Goal: Transaction & Acquisition: Purchase product/service

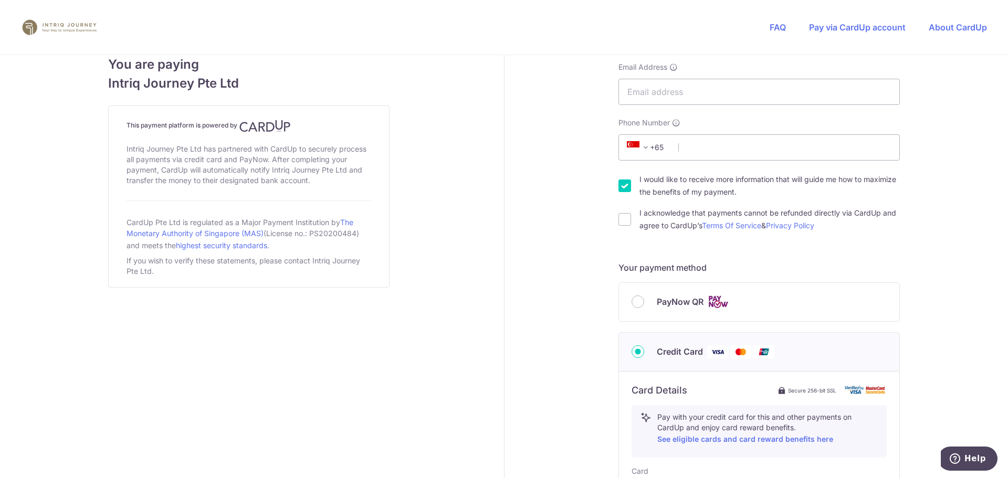
scroll to position [157, 0]
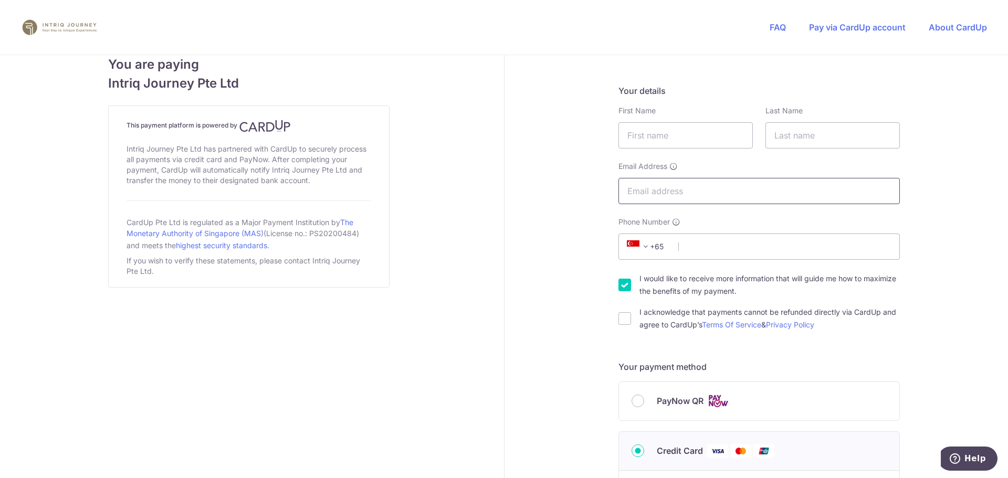
click at [683, 198] on input "Email Address" at bounding box center [758, 191] width 281 height 26
paste input "[EMAIL_ADDRESS][DOMAIN_NAME]"
type input "[EMAIL_ADDRESS][DOMAIN_NAME]"
click at [700, 241] on input "Phone Number" at bounding box center [758, 247] width 281 height 26
paste input "[PHONE_NUMBER]"
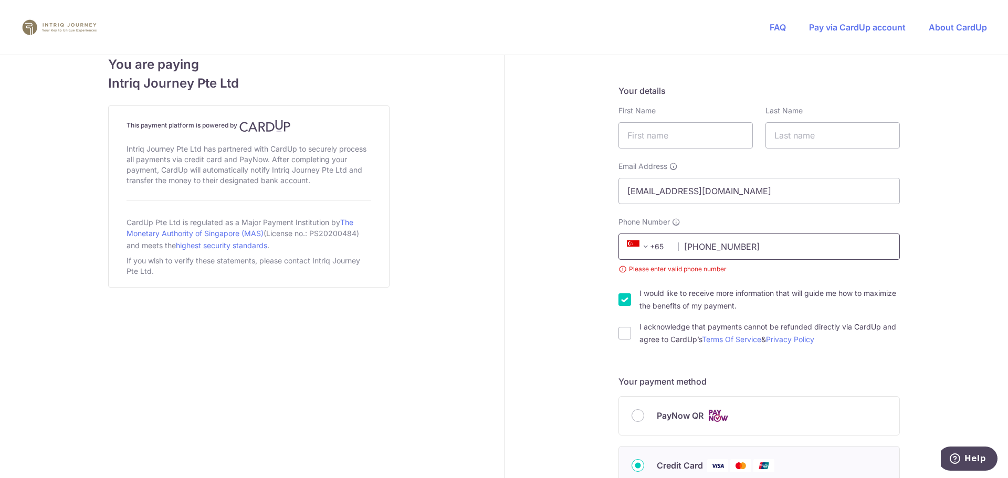
click at [700, 246] on input "[PHONE_NUMBER]" at bounding box center [758, 247] width 281 height 26
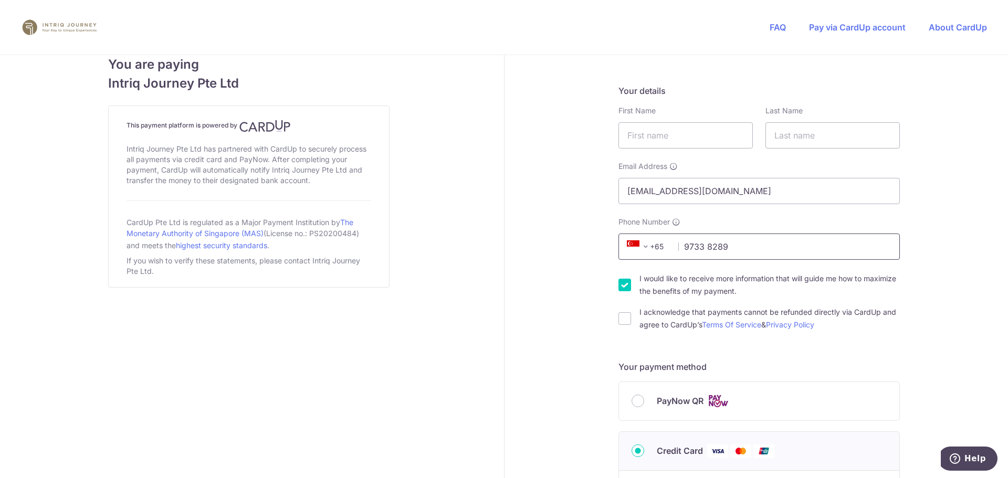
type input "9733 8289"
click at [623, 323] on input "I acknowledge that payments cannot be refunded directly via CardUp and agree to…" at bounding box center [624, 318] width 13 height 13
checkbox input "true"
click at [627, 288] on input "I would like to receive more information that will guide me how to maximize the…" at bounding box center [624, 285] width 13 height 13
checkbox input "false"
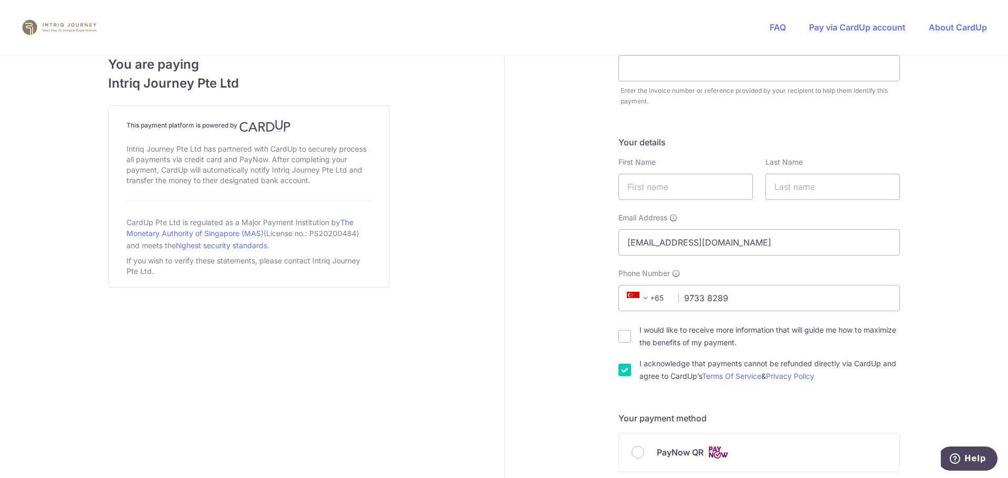
scroll to position [52, 0]
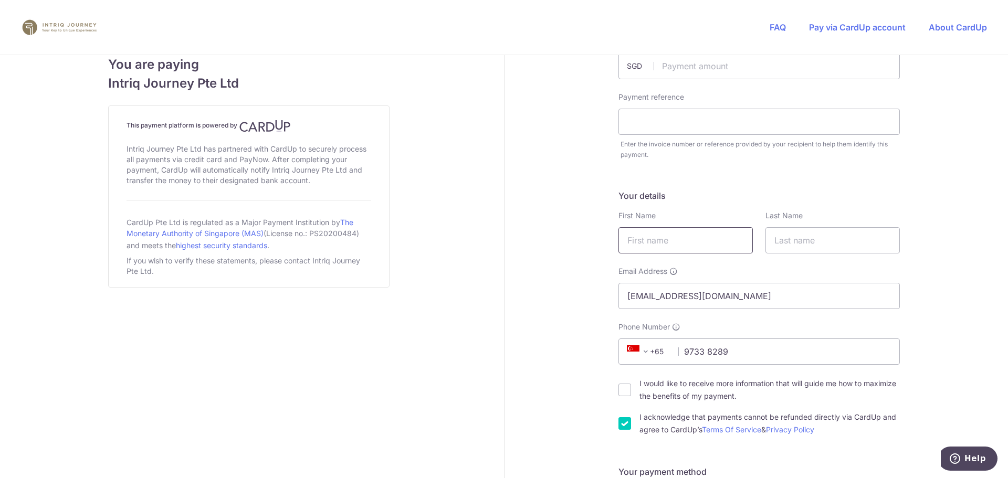
click at [699, 249] on input "text" at bounding box center [685, 240] width 134 height 26
type input "Noi Hinoy"
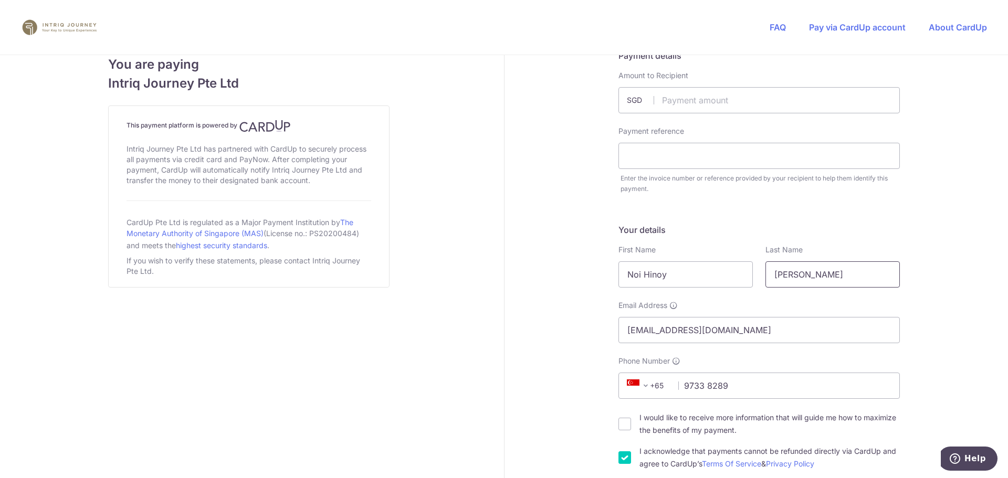
scroll to position [0, 0]
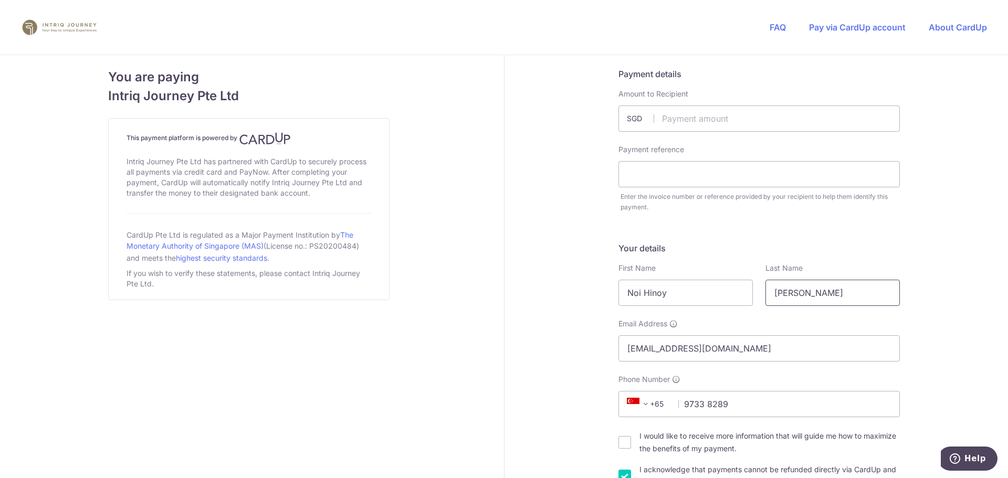
type input "[PERSON_NAME]"
click at [715, 121] on input "text" at bounding box center [758, 118] width 281 height 26
type input "465.00"
click at [699, 169] on input "text" at bounding box center [758, 174] width 281 height 26
type input "4919"
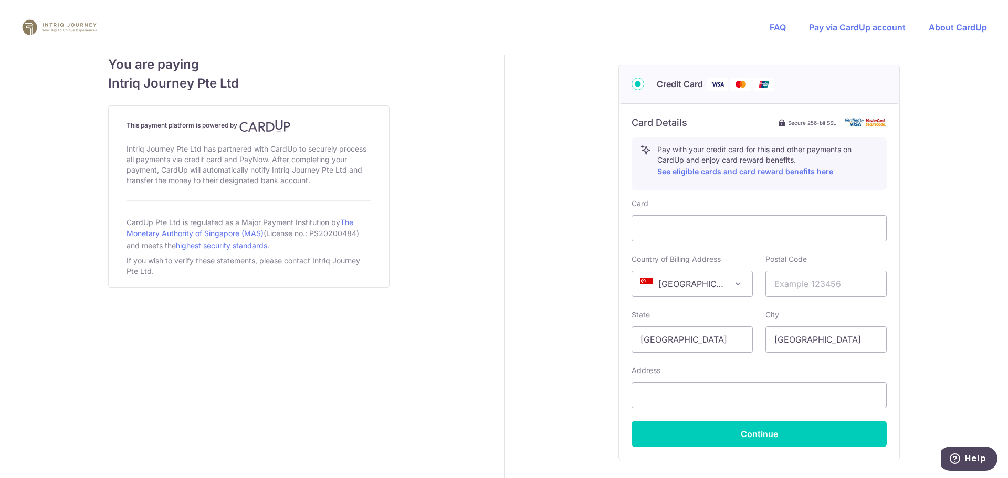
scroll to position [525, 0]
click at [692, 236] on div at bounding box center [758, 228] width 255 height 26
click at [669, 387] on input "text" at bounding box center [758, 395] width 255 height 26
paste input "[STREET_ADDRESS]"
type input "[STREET_ADDRESS]"
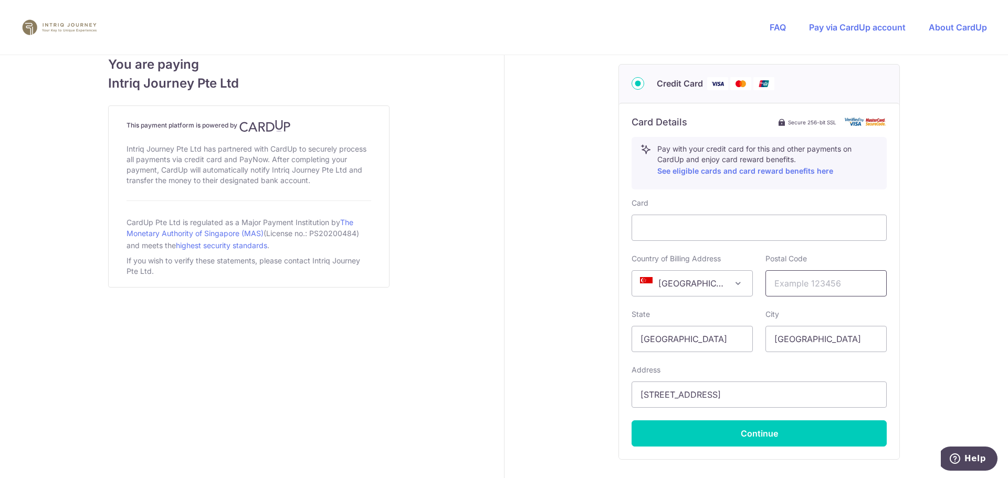
click at [795, 283] on input "text" at bounding box center [825, 283] width 121 height 26
paste input "309701"
type input "309701"
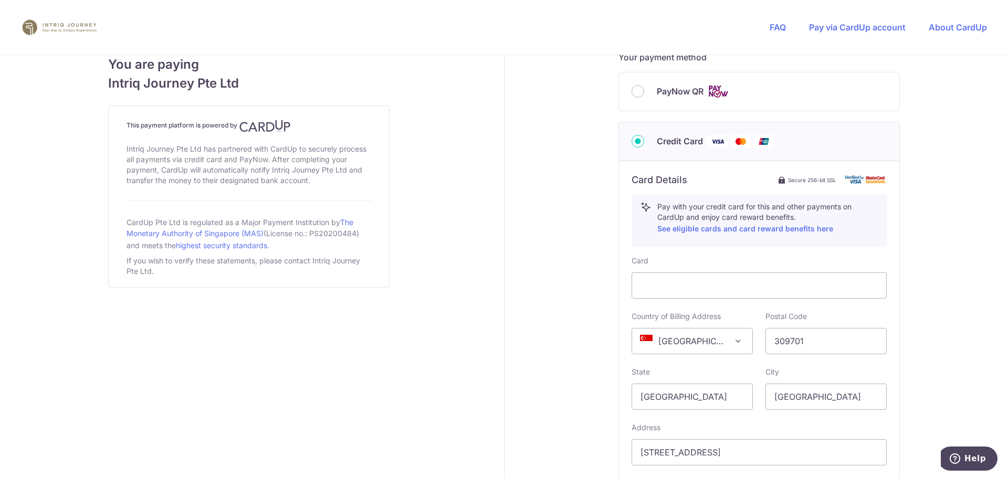
scroll to position [596, 0]
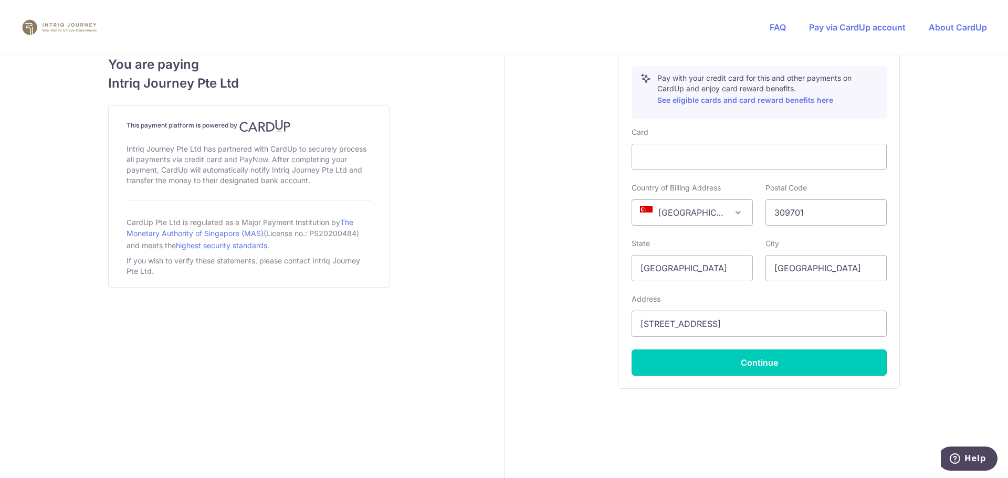
click at [793, 357] on button "Continue" at bounding box center [758, 363] width 255 height 26
click at [777, 357] on button "Continue" at bounding box center [758, 363] width 255 height 26
type input "**** 1739"
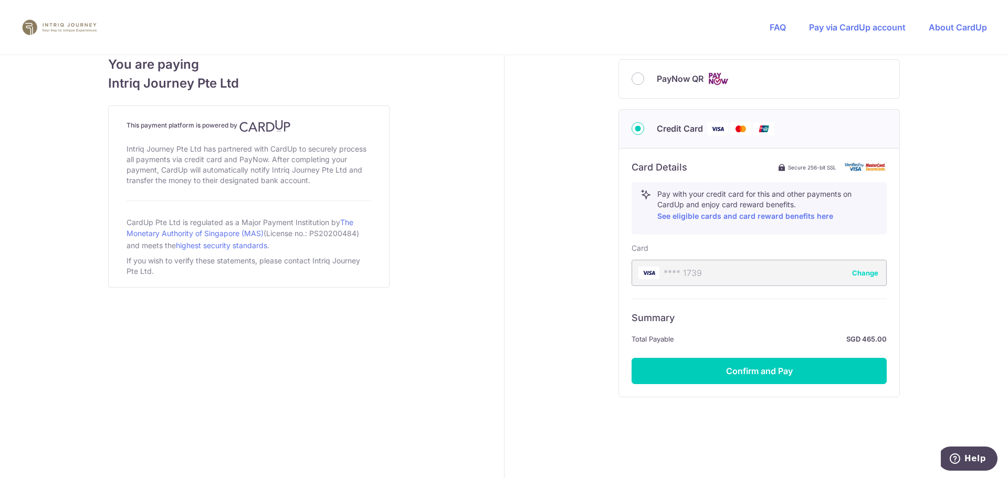
scroll to position [488, 0]
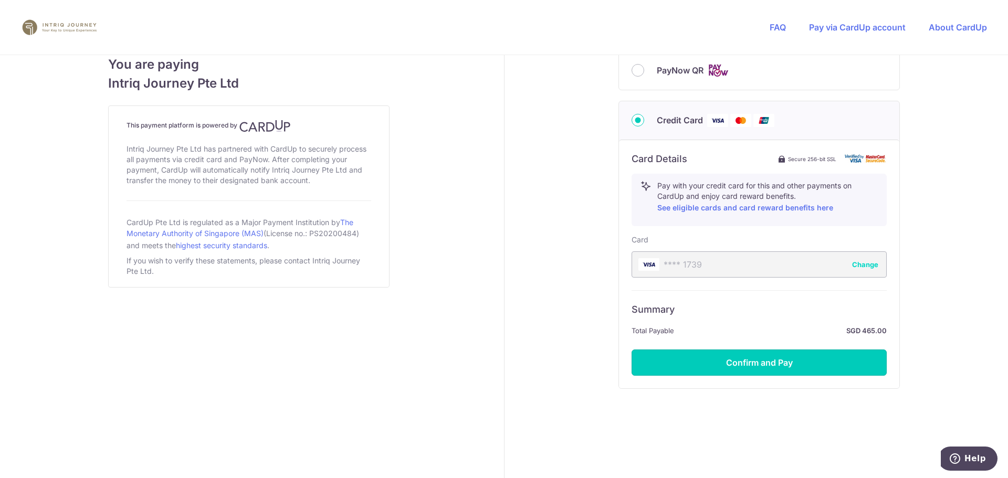
click at [769, 363] on button "Confirm and Pay" at bounding box center [758, 363] width 255 height 26
